Goal: Navigation & Orientation: Find specific page/section

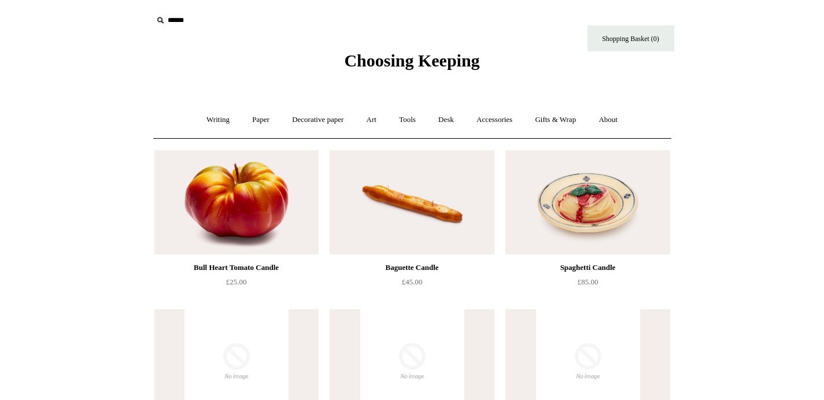
click at [400, 68] on span "Choosing Keeping" at bounding box center [411, 60] width 135 height 19
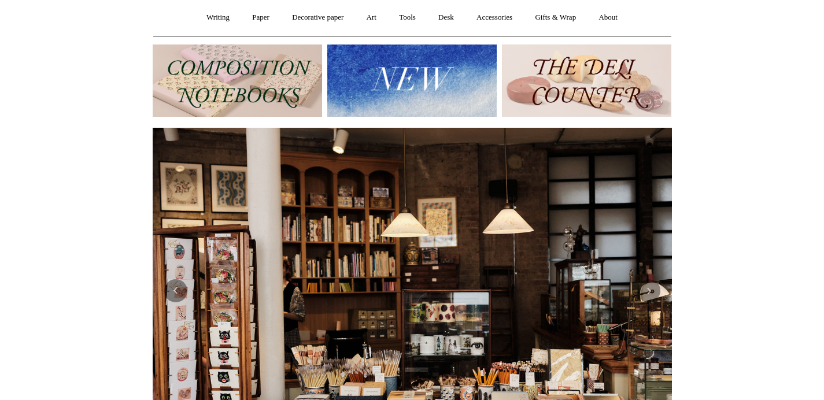
scroll to position [43, 0]
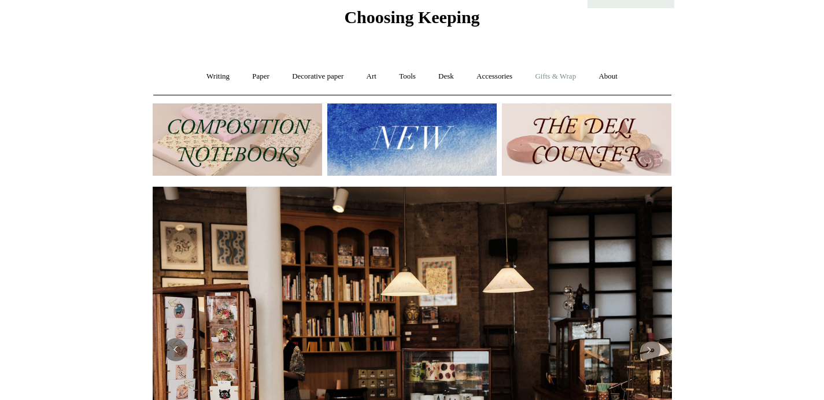
click at [568, 75] on link "Gifts & Wrap +" at bounding box center [556, 76] width 62 height 31
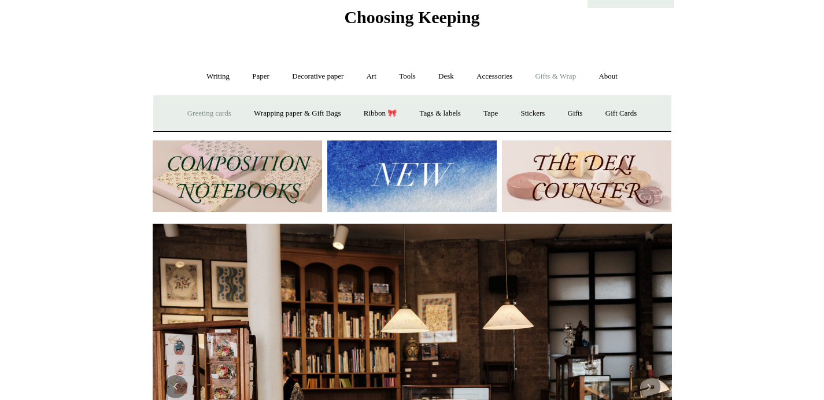
click at [193, 117] on link "Greeting cards +" at bounding box center [209, 113] width 65 height 31
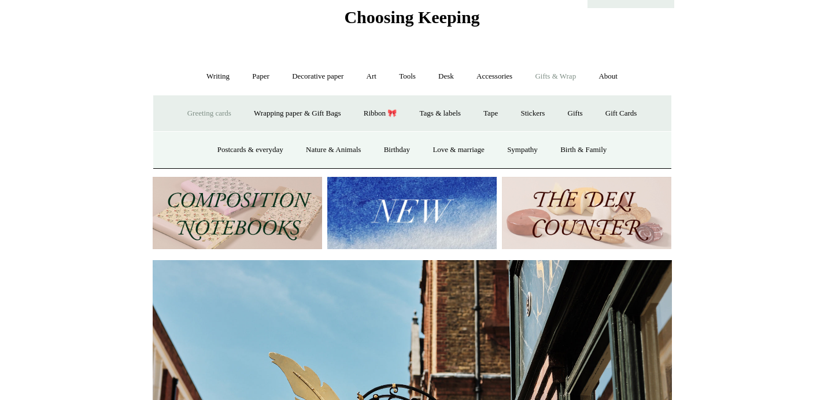
scroll to position [0, 519]
click at [234, 151] on link "Postcards & everyday" at bounding box center [250, 150] width 87 height 31
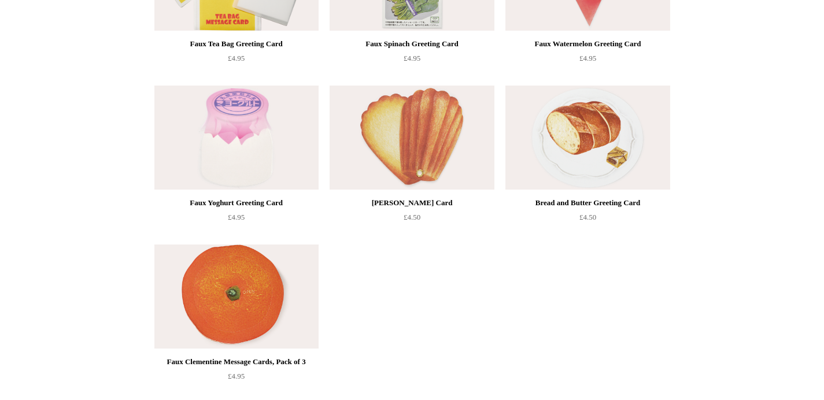
scroll to position [1338, 0]
